Goal: Information Seeking & Learning: Understand process/instructions

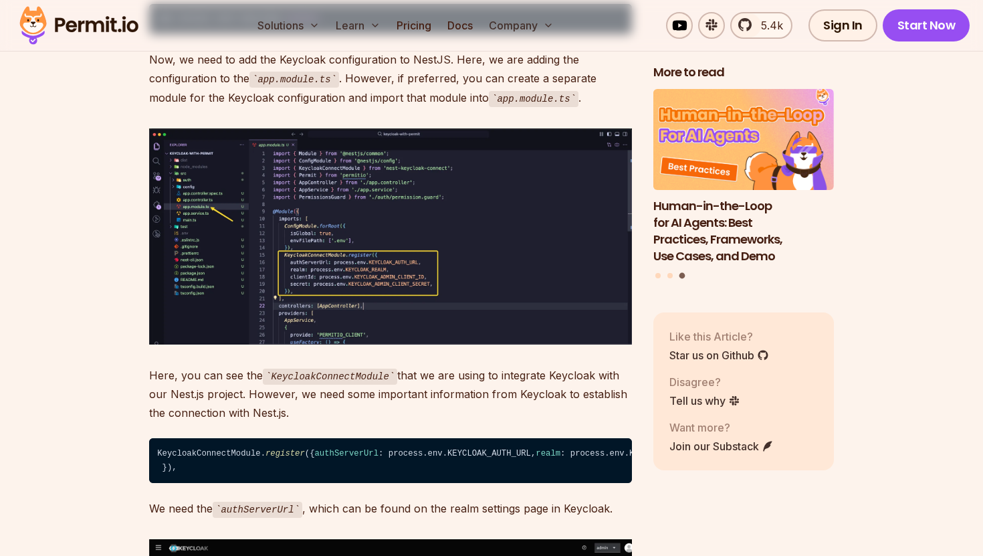
scroll to position [7415, 0]
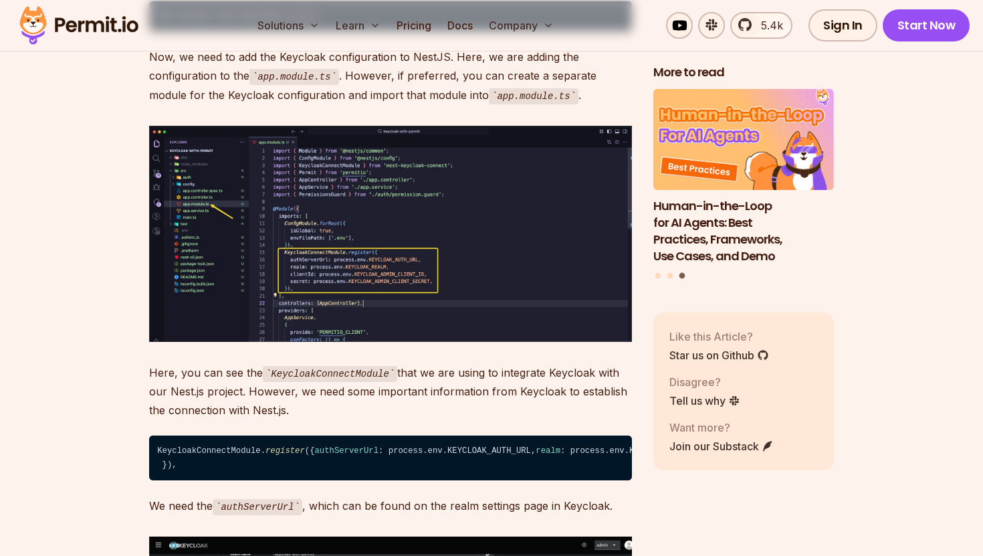
click at [477, 317] on img at bounding box center [390, 234] width 483 height 216
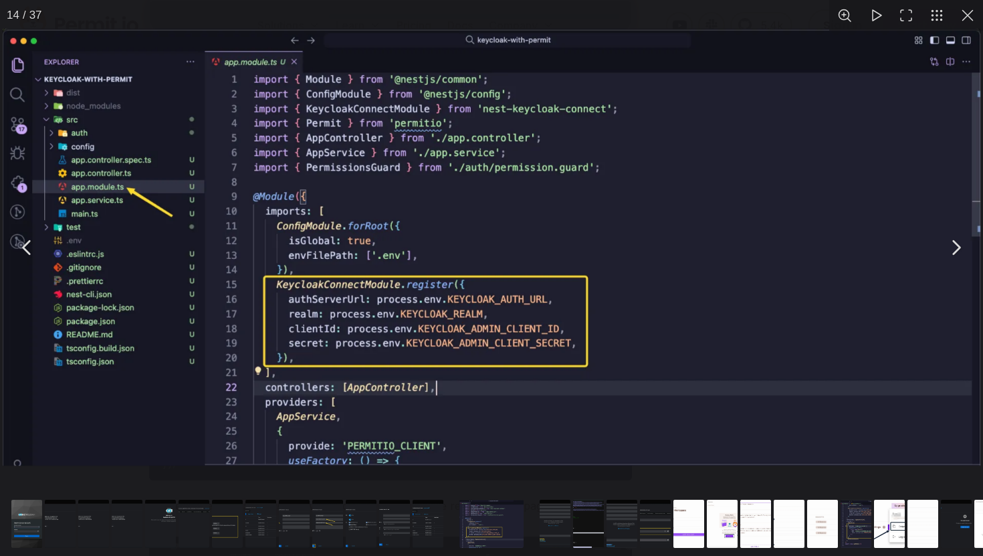
click at [391, 110] on img "You can close this modal content with the ESC key" at bounding box center [492, 247] width 978 height 437
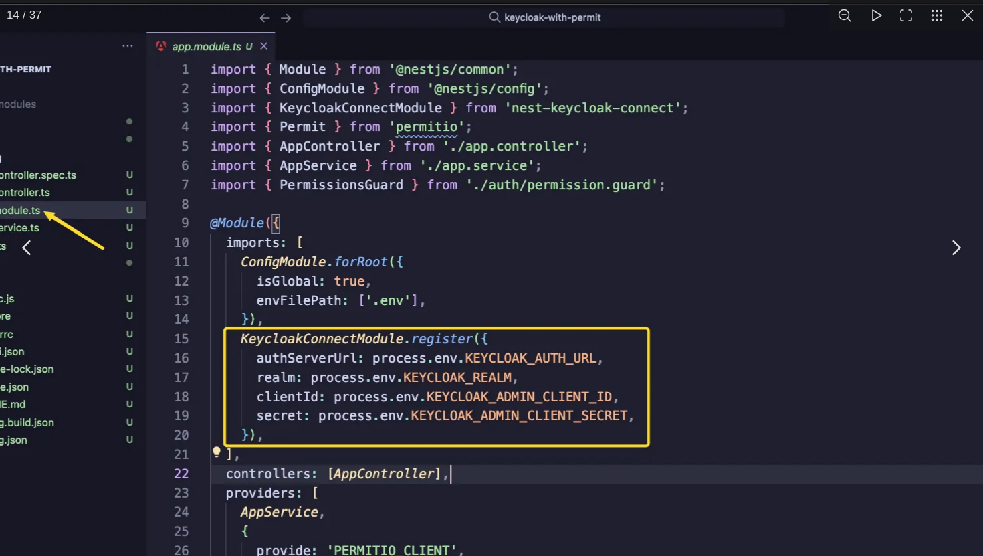
click at [294, 204] on img "You can close this modal content with the ESC key" at bounding box center [523, 290] width 1284 height 574
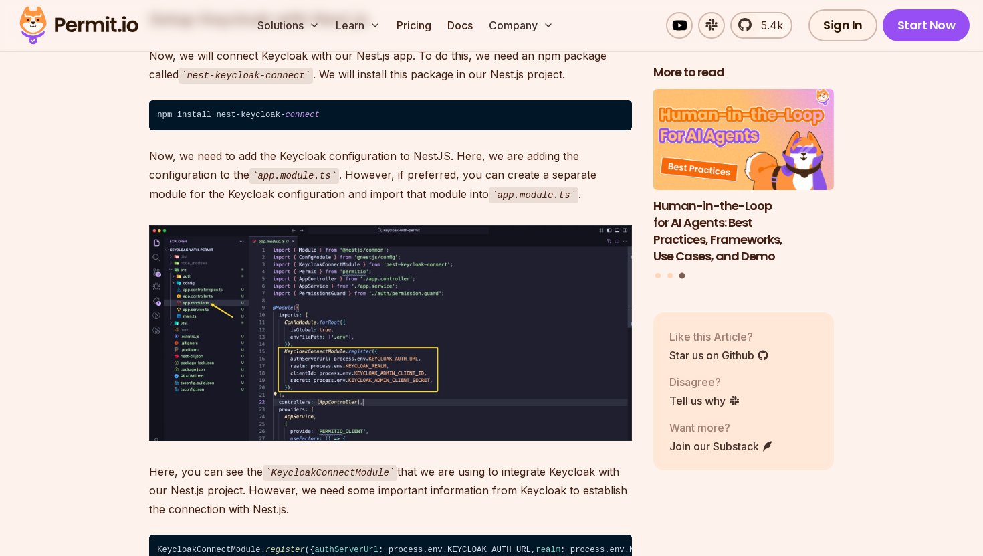
scroll to position [7313, 0]
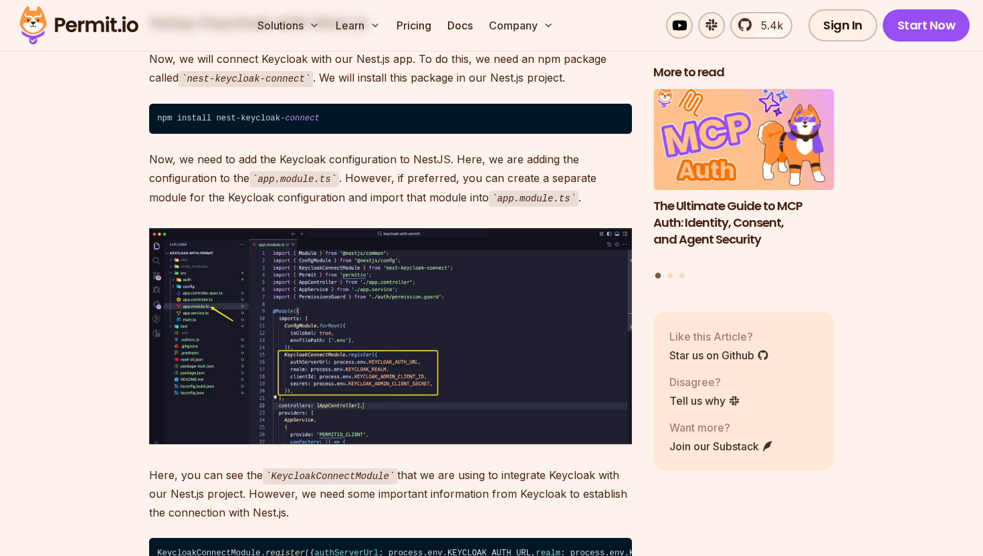
click at [463, 228] on img at bounding box center [390, 336] width 483 height 216
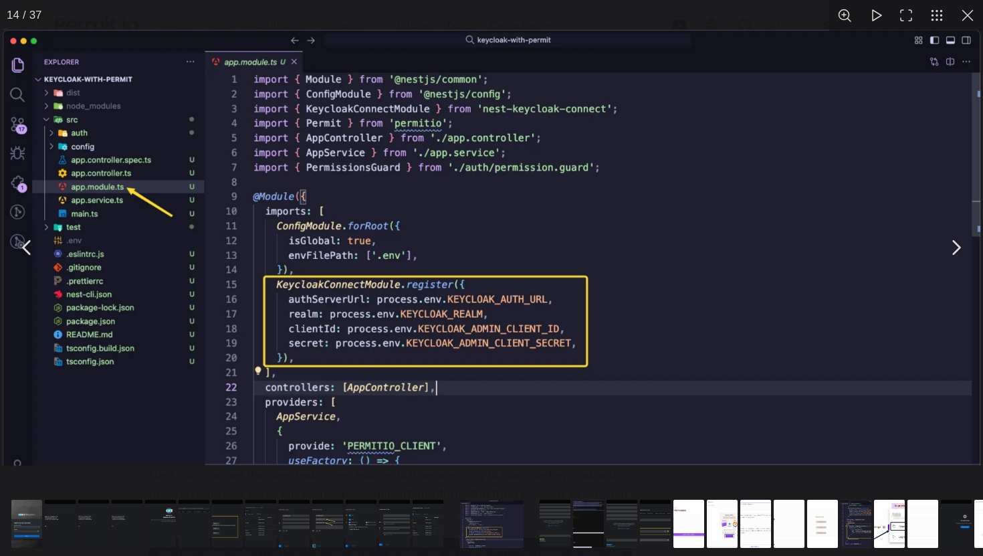
click at [463, 213] on img "You can close this modal content with the ESC key" at bounding box center [492, 247] width 978 height 437
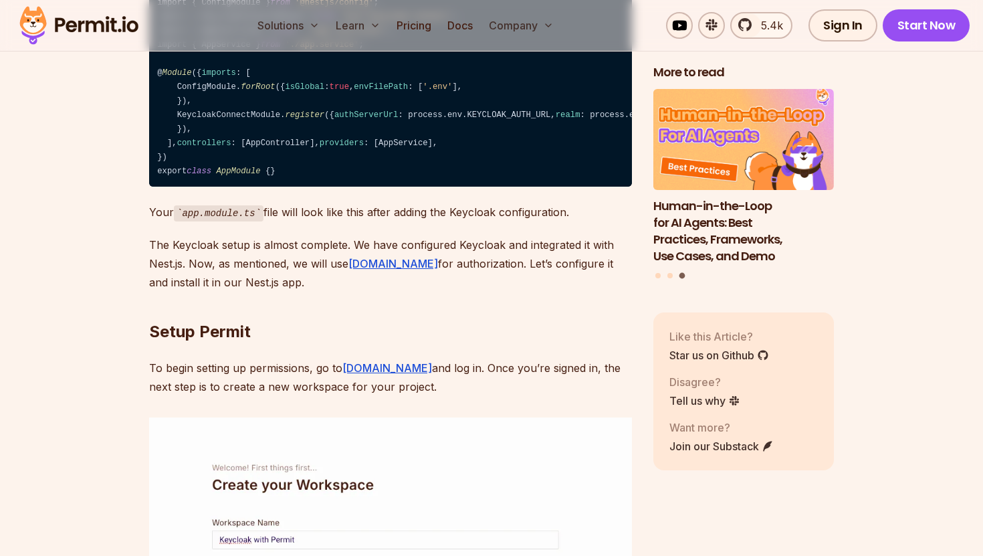
scroll to position [9427, 0]
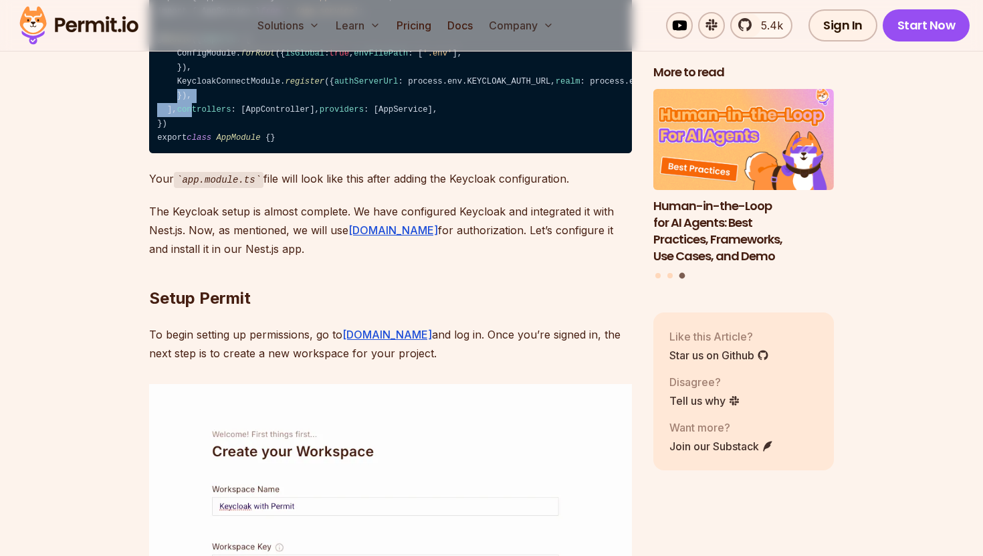
drag, startPoint x: 183, startPoint y: 254, endPoint x: 173, endPoint y: 221, distance: 34.9
click at [175, 154] on code "import { Module } from '@nestjs/common' ; import { ConfigModule } from '@nestjs…" at bounding box center [390, 46] width 483 height 213
click at [256, 309] on h2 "Setup Permit" at bounding box center [390, 271] width 483 height 75
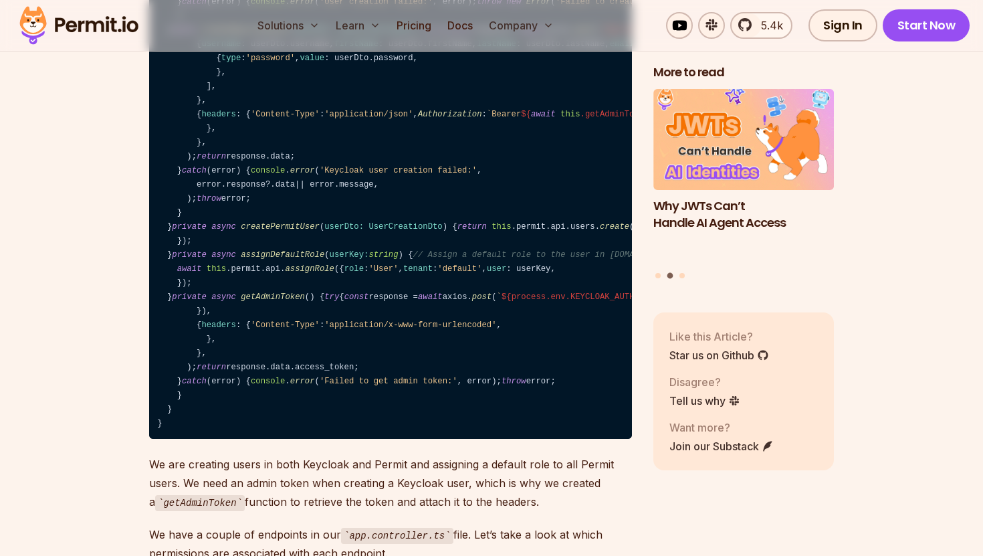
scroll to position [15163, 0]
